Goal: Task Accomplishment & Management: Complete application form

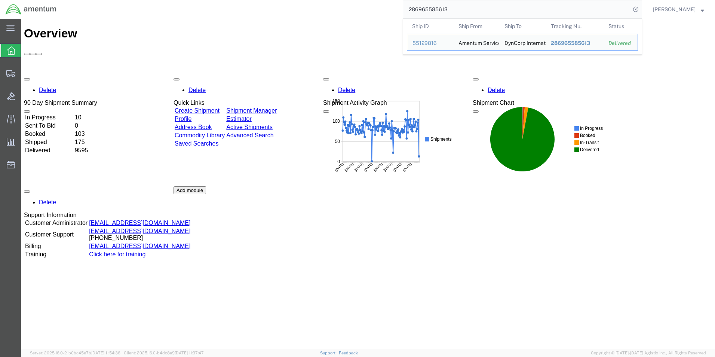
drag, startPoint x: 556, startPoint y: 11, endPoint x: 414, endPoint y: 16, distance: 141.9
click at [416, 18] on form "286965585613 Ship ID Ship From Ship To Tracking Nu. Status Ship ID 55129816 Shi…" at bounding box center [522, 9] width 239 height 19
type input "2"
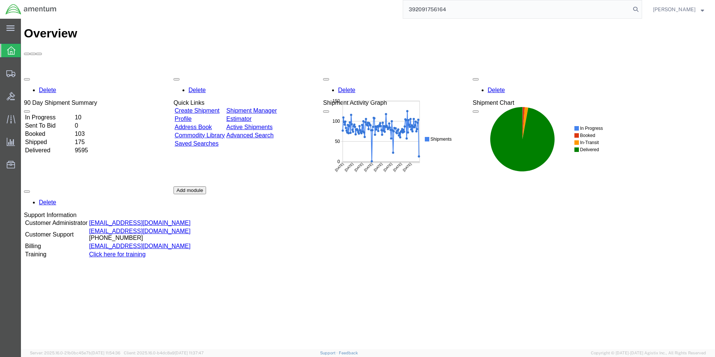
type input "392091756164"
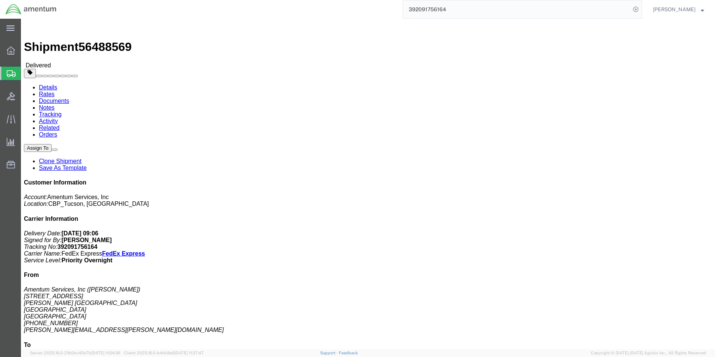
click link "Clone Shipment"
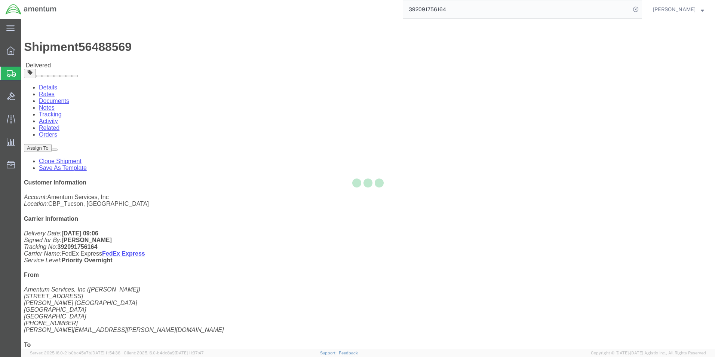
select select "49949"
select select "49939"
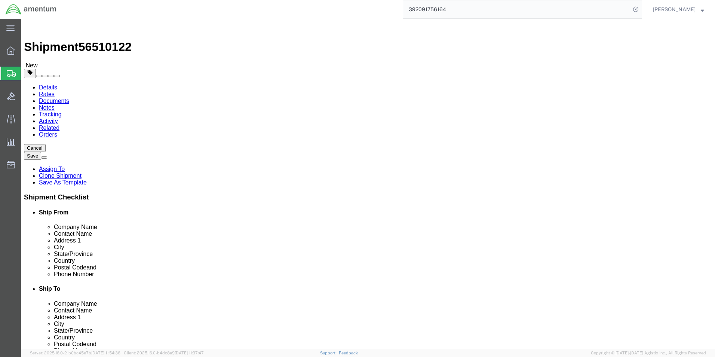
type input "ELP"
select select "49939"
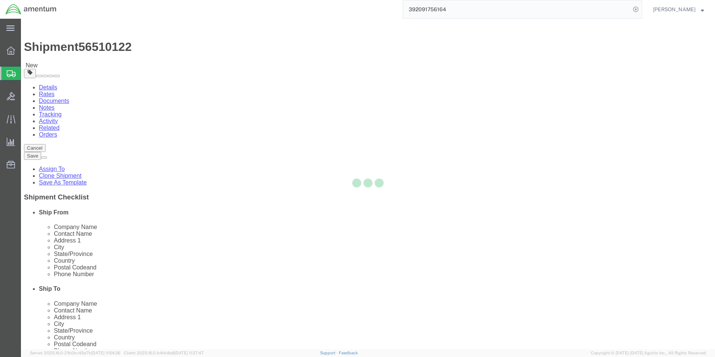
type input "[DATE][PERSON_NAME]"
type input "[STREET_ADDRESS][PERSON_NAME]"
type input "[GEOGRAPHIC_DATA]"
type input "79925"
type input "[PHONE_NUMBER]"
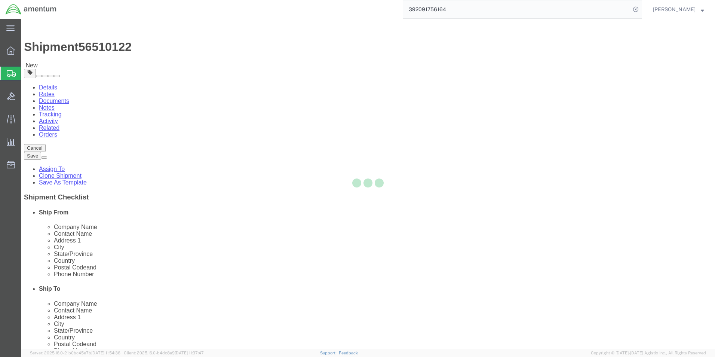
type input "[DATE][EMAIL_ADDRESS][PERSON_NAME][DOMAIN_NAME]"
select select "[GEOGRAPHIC_DATA]"
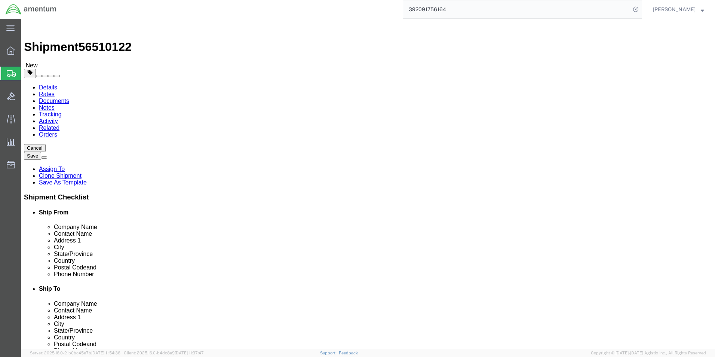
drag, startPoint x: 137, startPoint y: 154, endPoint x: 89, endPoint y: 152, distance: 48.7
click div "Contact Name [DATE][PERSON_NAME]"
type input "ELP SUPPLY"
drag, startPoint x: 189, startPoint y: 270, endPoint x: 100, endPoint y: 275, distance: 89.6
click div "Location [GEOGRAPHIC_DATA], [GEOGRAPHIC_DATA] Select My Profile Location [PHONE…"
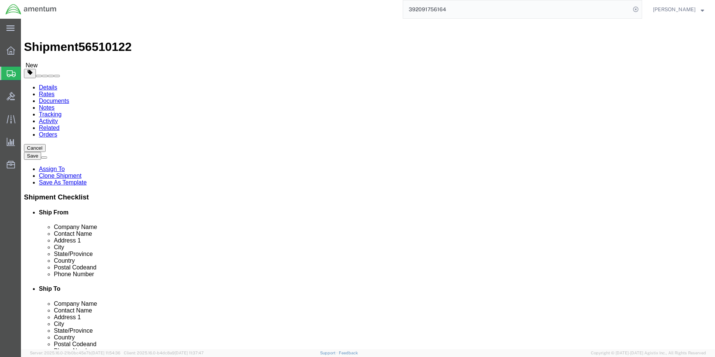
checkbox input "false"
paste input "[PERSON_NAME][EMAIL_ADDRESS][DOMAIN_NAME]"
type input "[PERSON_NAME][EMAIL_ADDRESS][DOMAIN_NAME]"
checkbox input "true"
type input "WTU"
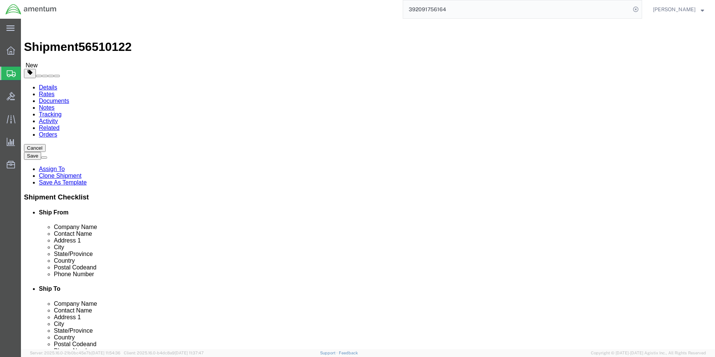
select select "49949"
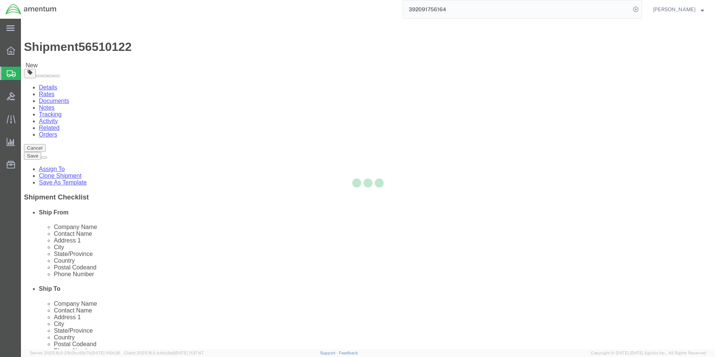
type input "[PERSON_NAME]"
type input "[STREET_ADDRESS]"
type input "[PERSON_NAME] [GEOGRAPHIC_DATA]"
type input "DM AFB"
type input "85707"
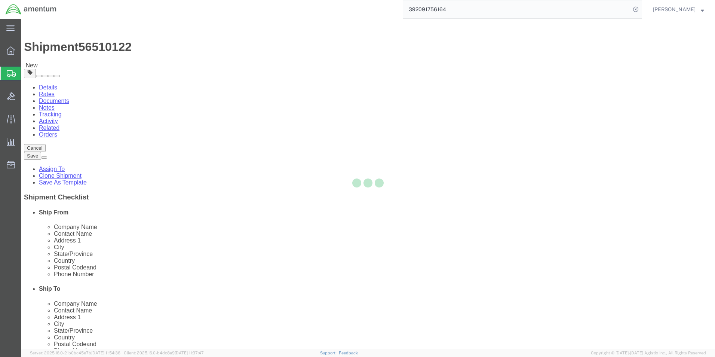
type input "[PHONE_NUMBER]"
type input "[PERSON_NAME][EMAIL_ADDRESS][PERSON_NAME][DOMAIN_NAME]"
select select "AZ"
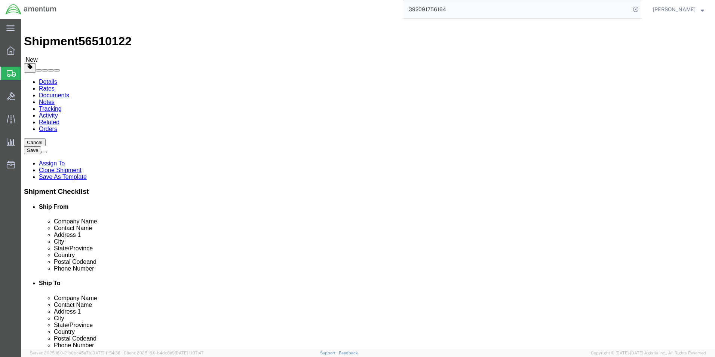
scroll to position [150, 0]
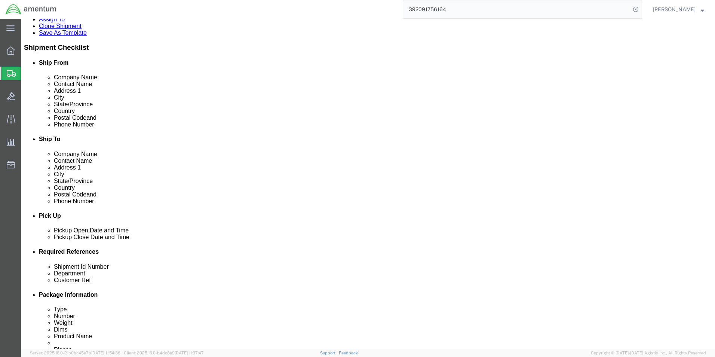
click div "[DATE] 11:03 AM"
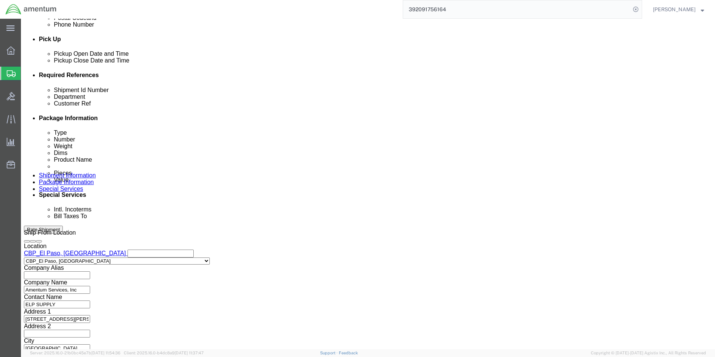
type input "2:30 PM"
click button "Apply"
click icon "button"
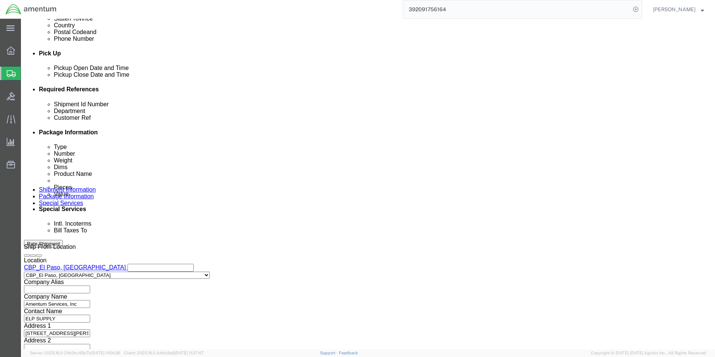
click input "ECF-4002"
type input "ECF-4002/RETURN"
click button "Continue"
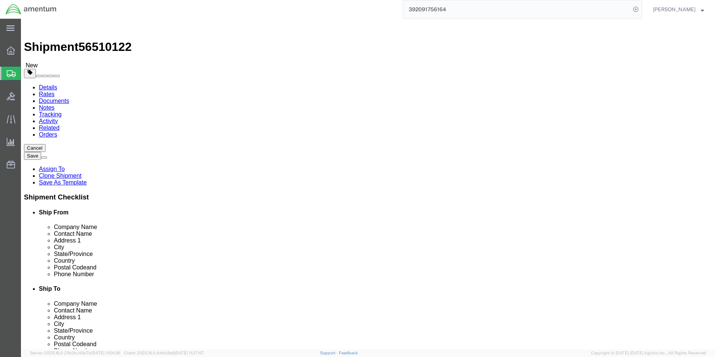
drag, startPoint x: 525, startPoint y: 294, endPoint x: 523, endPoint y: 290, distance: 4.6
click button "Continue"
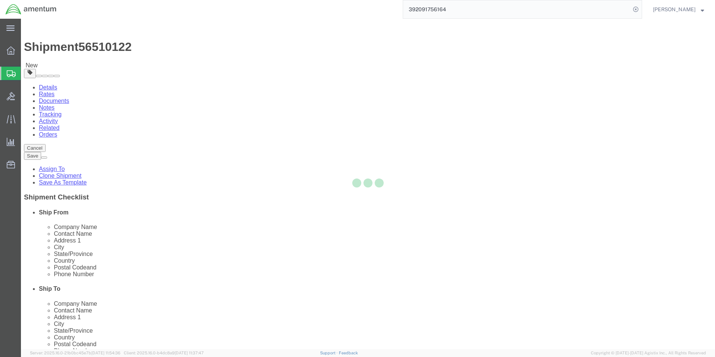
select select
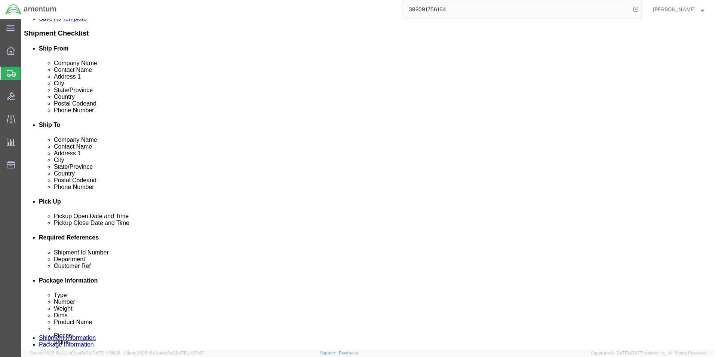
scroll to position [262, 0]
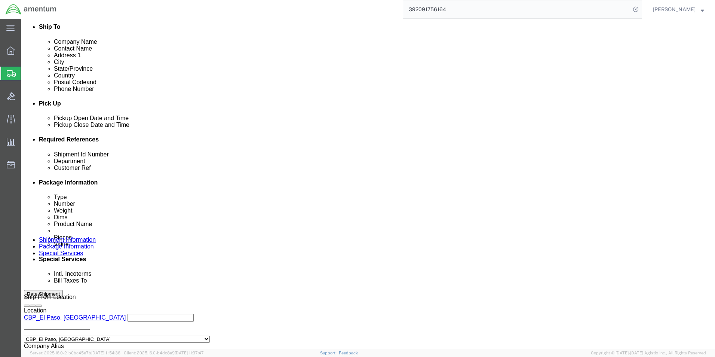
click select "Select Buyer Cost Center Department Operations Number Order Number Sales Person"
select select "COSTCENTER"
click select "Select Buyer Cost Center Department Operations Number Order Number Sales Person"
type input "6118.03.03"
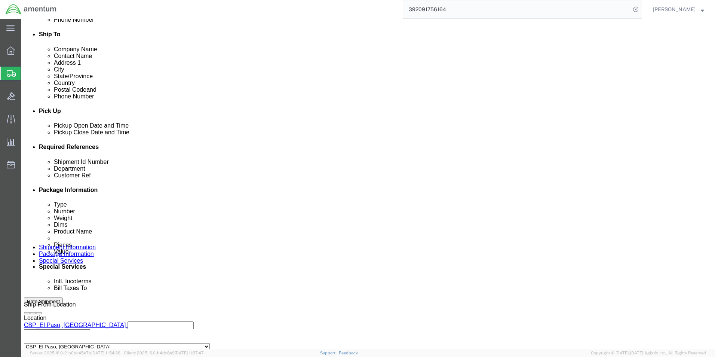
scroll to position [187, 0]
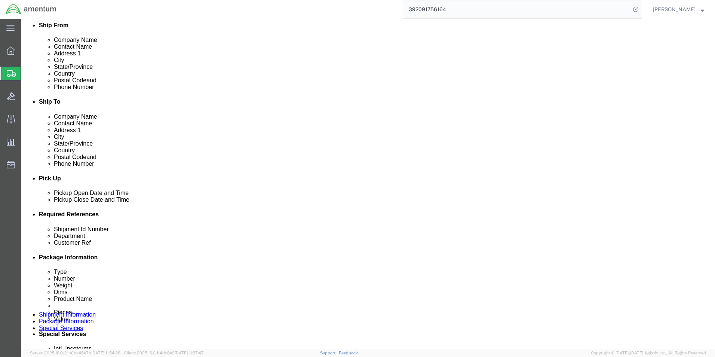
click button "Rate Shipment"
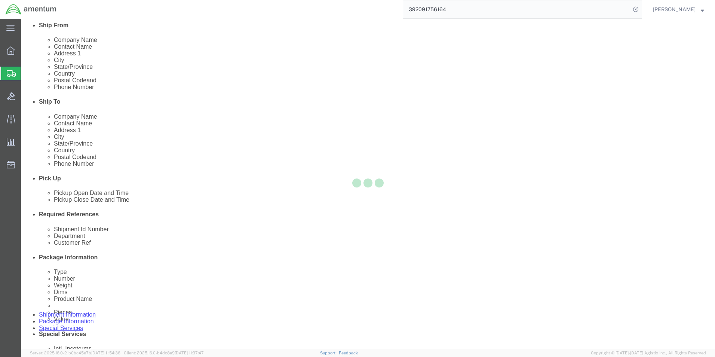
select select "49939"
select select "49949"
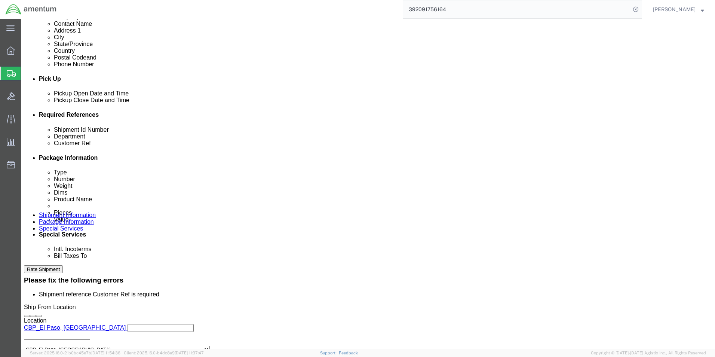
scroll to position [343, 0]
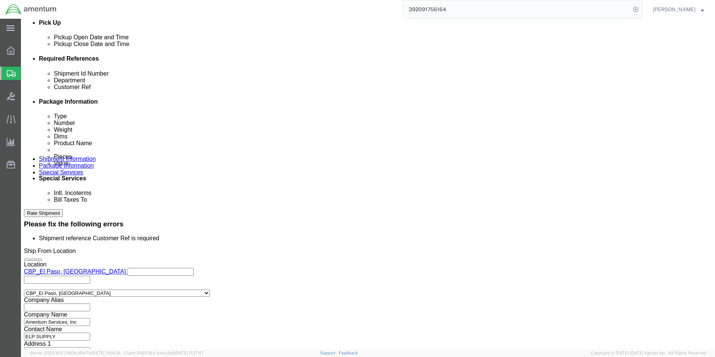
drag, startPoint x: 499, startPoint y: 148, endPoint x: 450, endPoint y: 148, distance: 49.0
click input "ECF-4002/RETURN"
click input "text"
paste input "ECF-4002/RETURN"
type input "ECF-4002/RETURN"
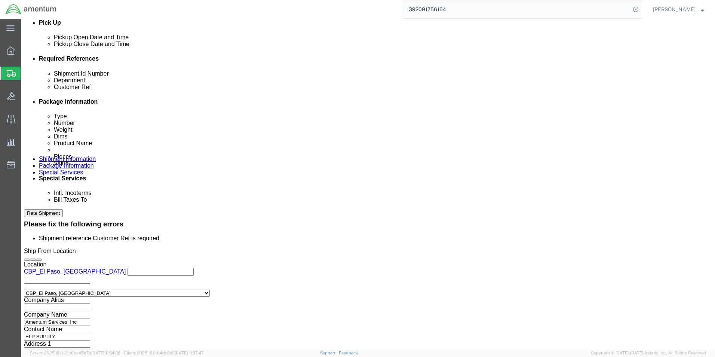
drag, startPoint x: 505, startPoint y: 148, endPoint x: 405, endPoint y: 150, distance: 99.9
click div "Department ECF-4002/RETURN"
type input "CBP"
click input "TOOL LOAN FROM WTU"
drag, startPoint x: 300, startPoint y: 149, endPoint x: 305, endPoint y: 147, distance: 5.4
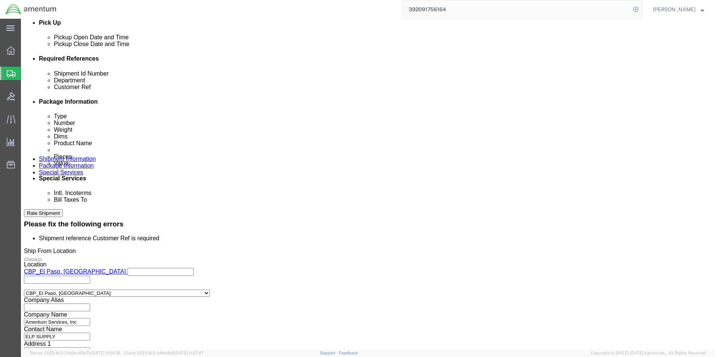
click input "ECF-4002/RETURN"
type input "ECF-4002/TOOL RETURN"
drag, startPoint x: 162, startPoint y: 147, endPoint x: 28, endPoint y: 159, distance: 134.8
click div "Shipment Id Number TOOL LOAN FROM WTU Customer Ref ECF-4002/TOOL RETURN Departm…"
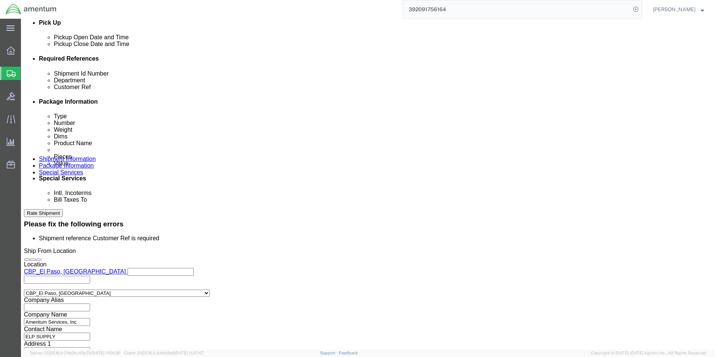
type input "[DATE]"
click button "Continue"
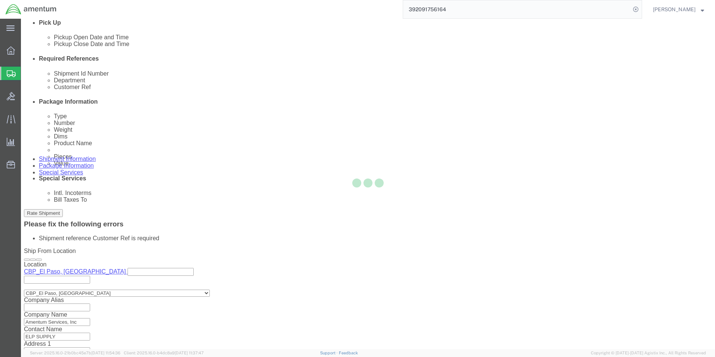
scroll to position [0, 0]
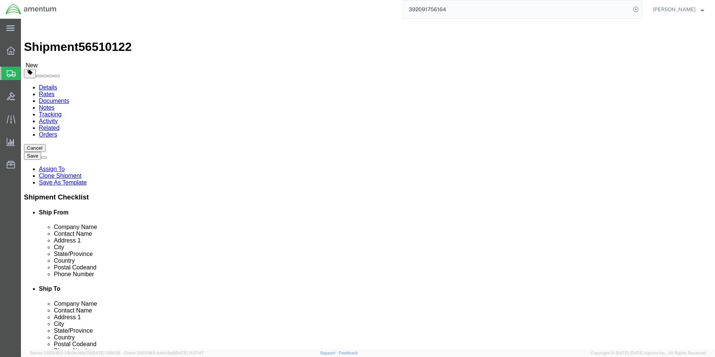
click li "Shipment reference Customer Ref is required"
click button "Continue"
click link "Details"
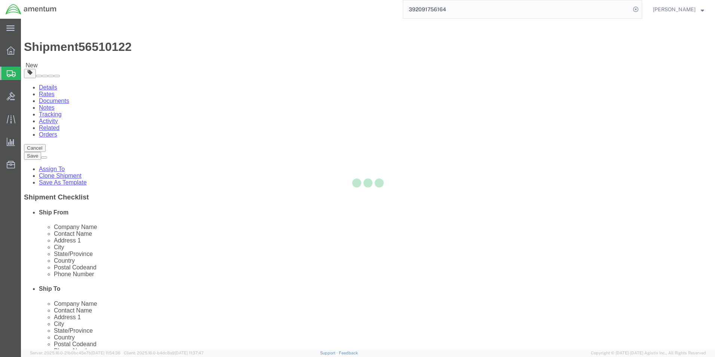
select select "49939"
select select "49949"
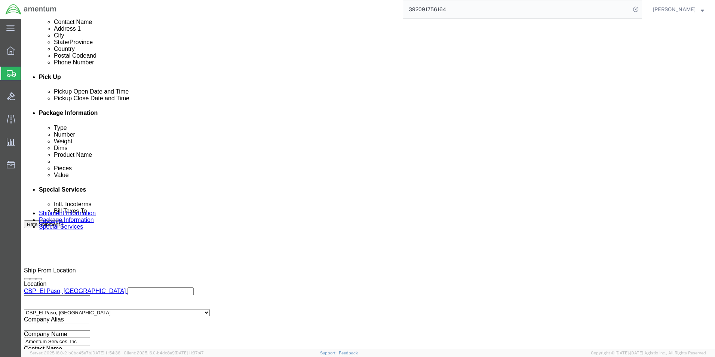
scroll to position [312, 0]
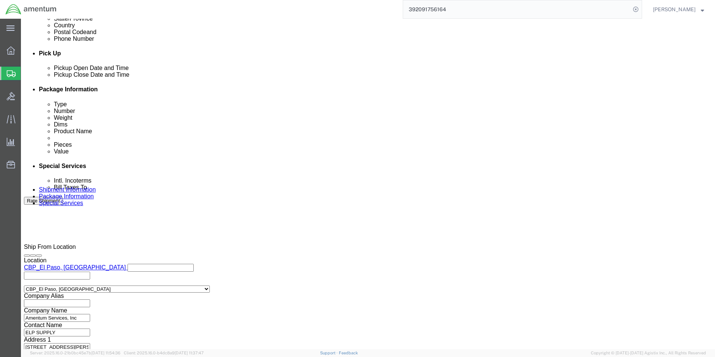
click div "Previous Continue"
click button "Continue"
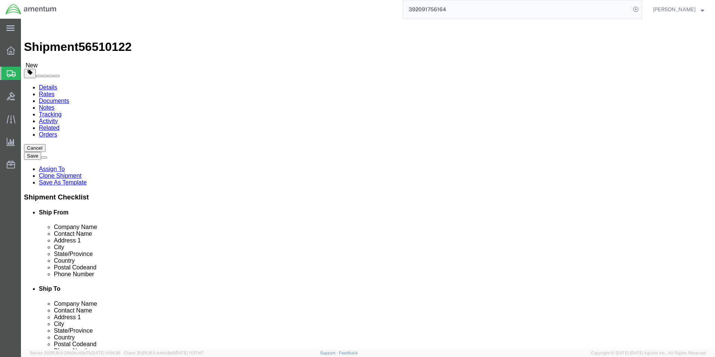
click button "Continue"
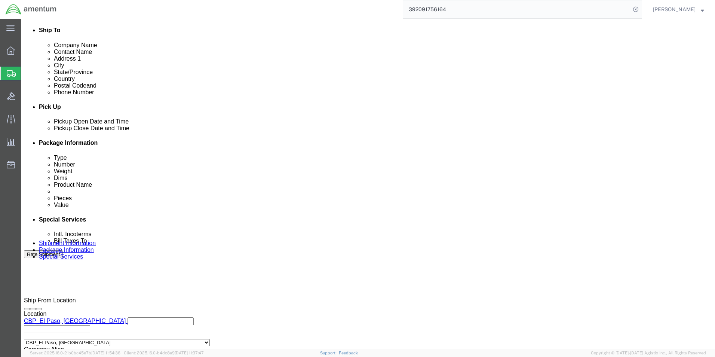
scroll to position [262, 0]
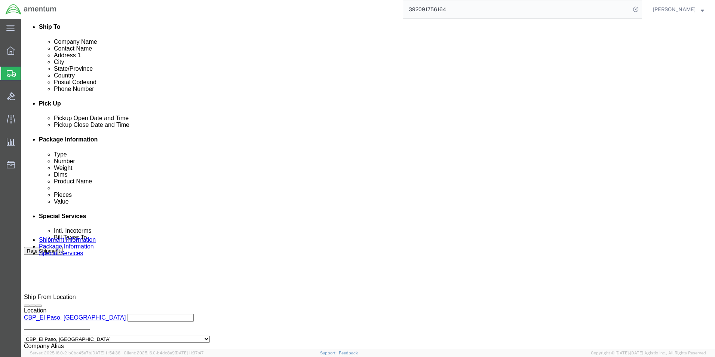
click button "Rate Shipment"
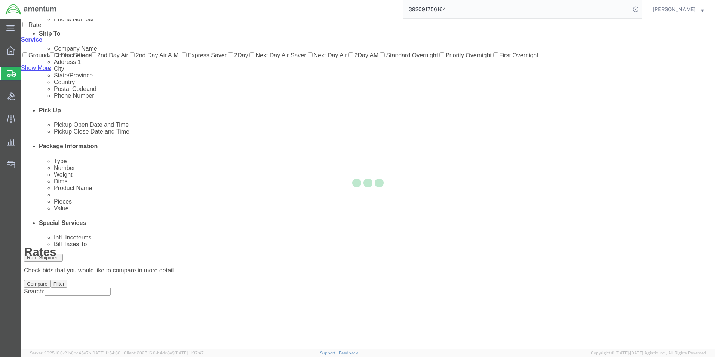
scroll to position [0, 0]
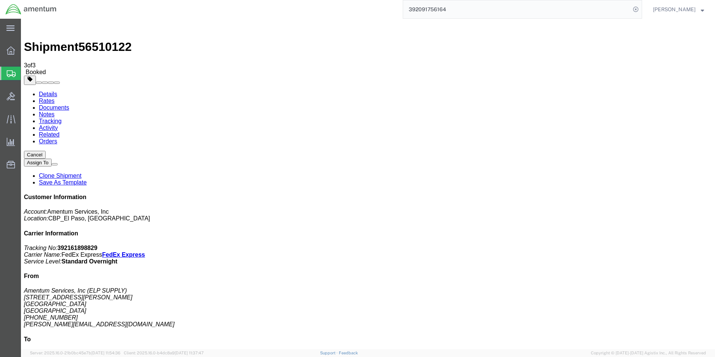
drag, startPoint x: 82, startPoint y: 133, endPoint x: 363, endPoint y: 192, distance: 287.1
click at [45, 91] on link "Details" at bounding box center [48, 94] width 18 height 6
click link "Schedule pickup request"
